Goal: Navigation & Orientation: Find specific page/section

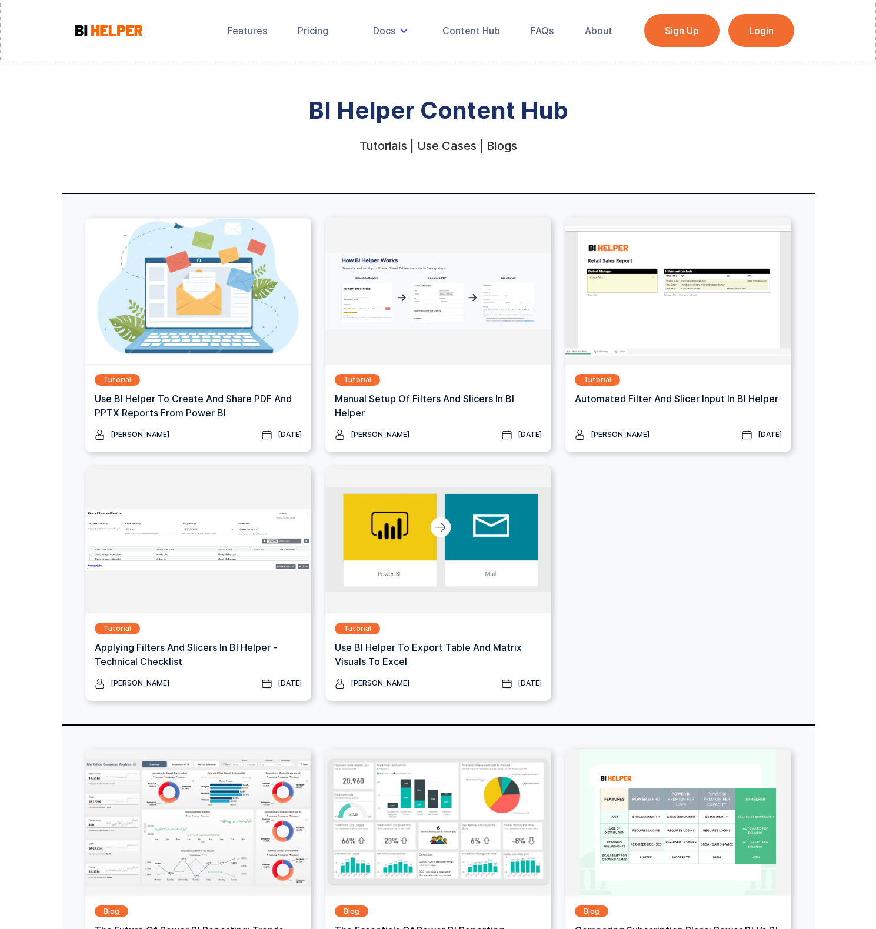
scroll to position [1, 0]
click at [509, 147] on div "Tutorials | Use Cases | Blogs" at bounding box center [438, 147] width 158 height 12
click at [398, 39] on div "Docs" at bounding box center [392, 31] width 55 height 26
click at [251, 29] on div "Features" at bounding box center [247, 31] width 39 height 12
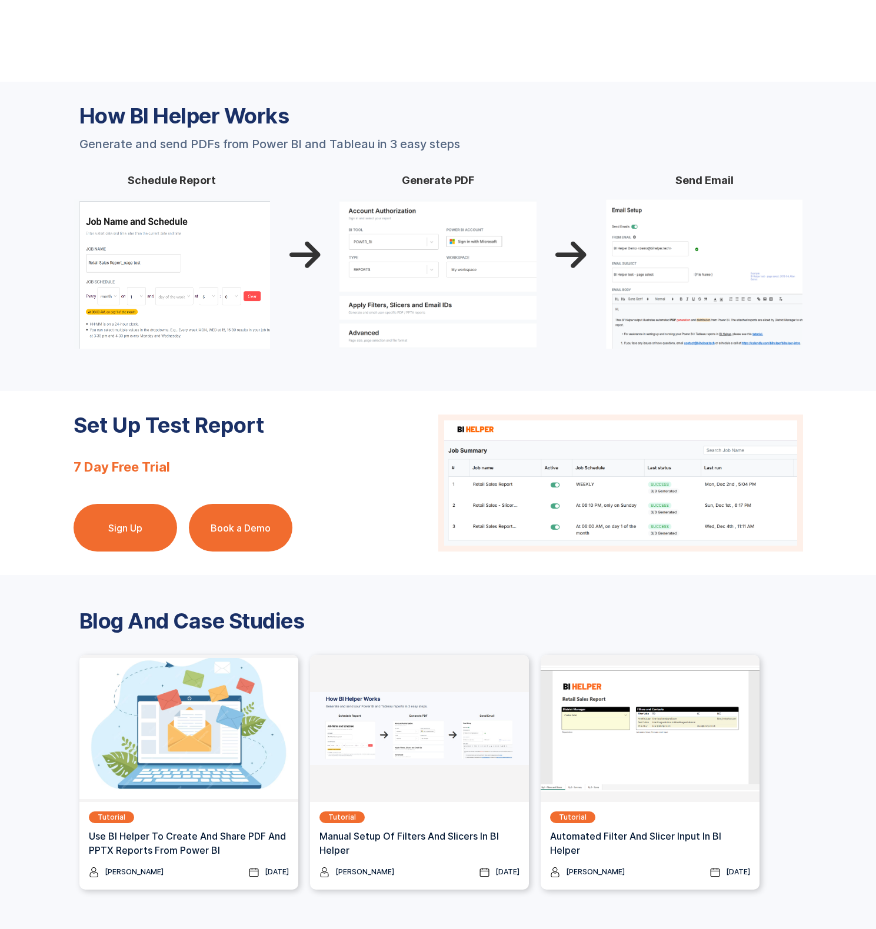
scroll to position [1138, 0]
